Goal: Information Seeking & Learning: Learn about a topic

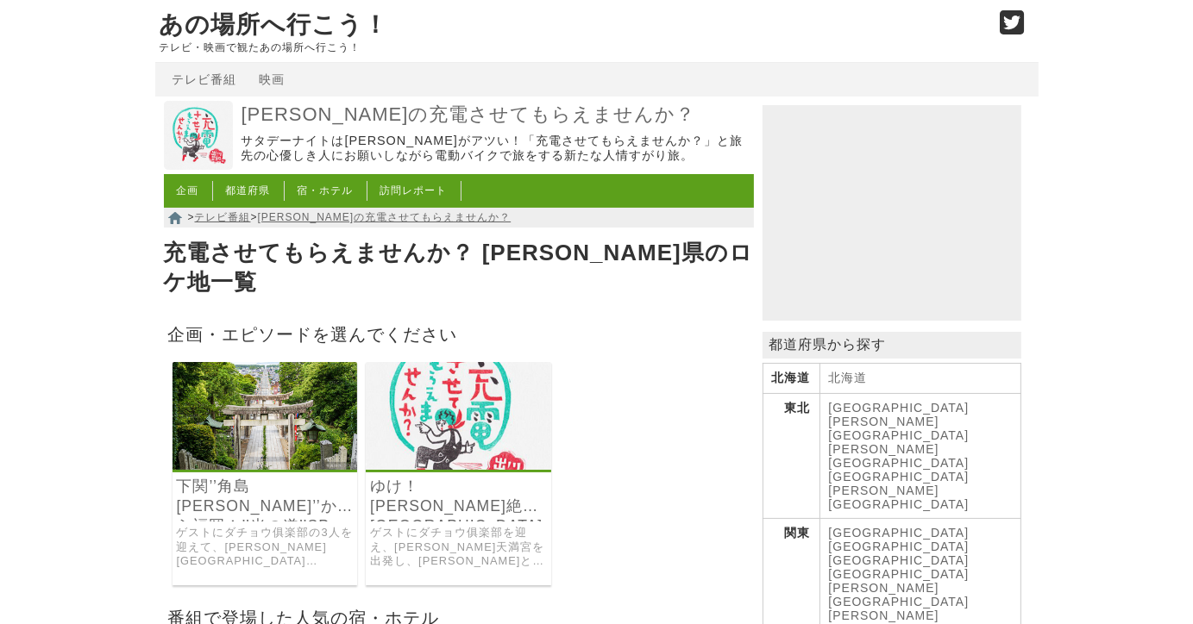
click at [426, 477] on link "ゆけ！[PERSON_NAME]絶景[GEOGRAPHIC_DATA]" at bounding box center [458, 497] width 177 height 40
click at [212, 370] on img at bounding box center [264, 416] width 185 height 108
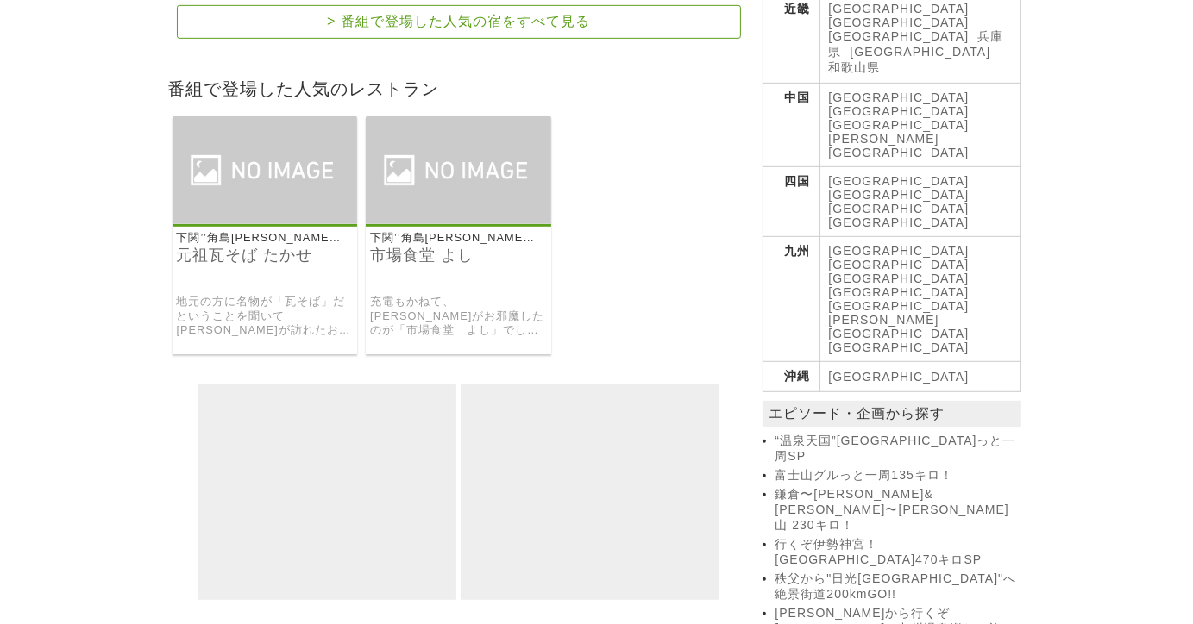
scroll to position [907, 0]
